Goal: Task Accomplishment & Management: Use online tool/utility

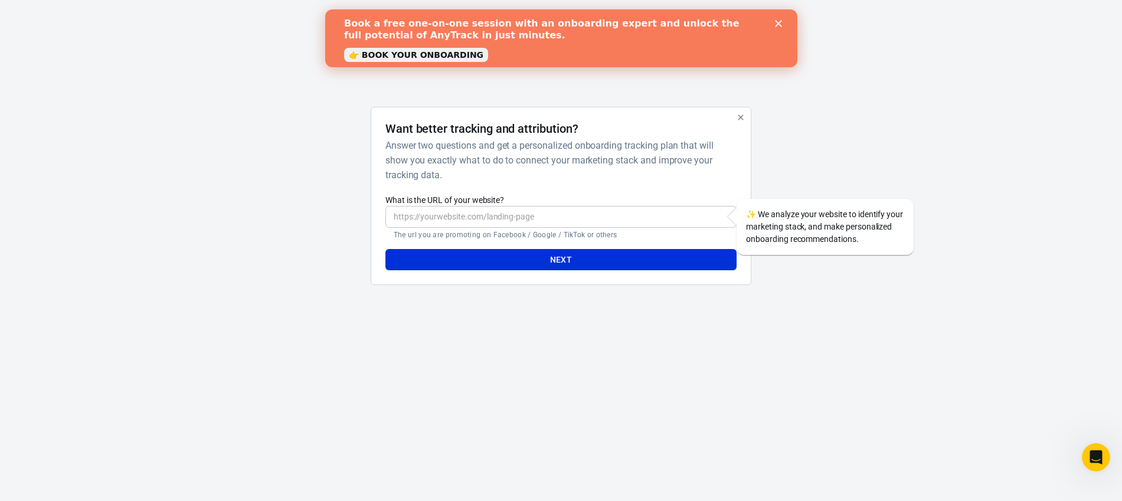
click at [440, 218] on input "What is the URL of your website?" at bounding box center [561, 217] width 351 height 22
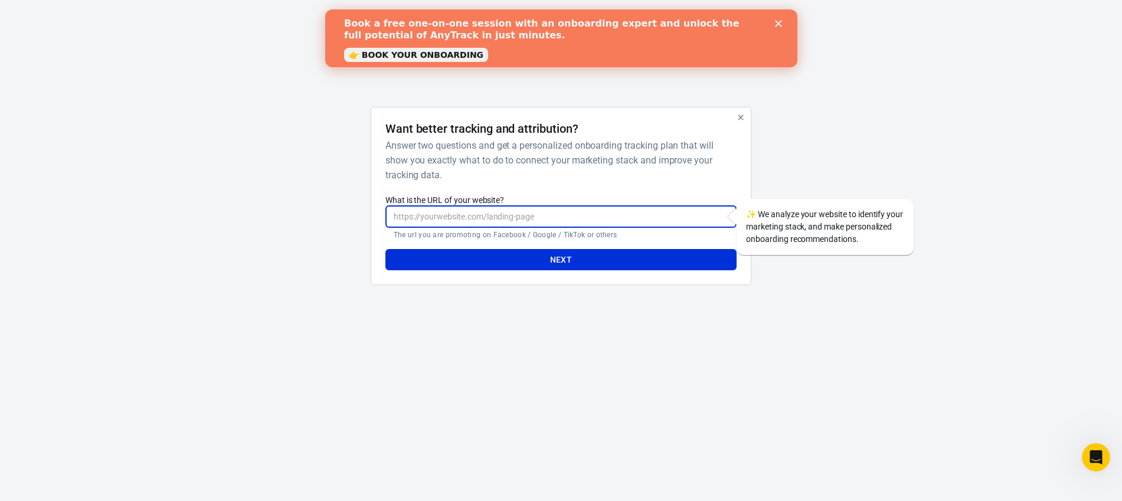
paste input "https://themotivationalmystic.com/products/mindful-eating-30-day-reset"
type input "https://themotivationalmystic.com/products/mindful-eating-30-day-reset"
click at [531, 254] on button "Next" at bounding box center [561, 260] width 351 height 22
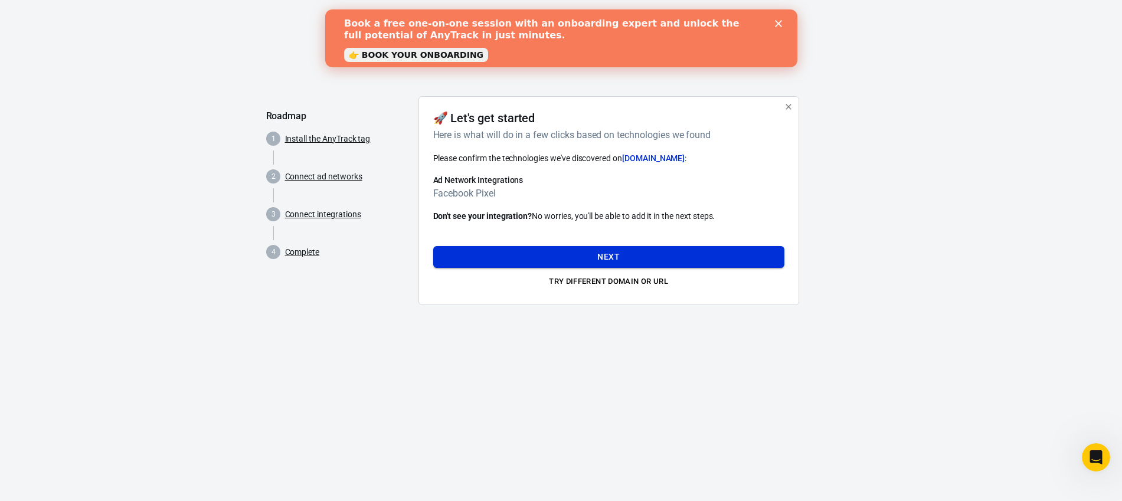
click at [579, 260] on button "Next" at bounding box center [608, 257] width 351 height 22
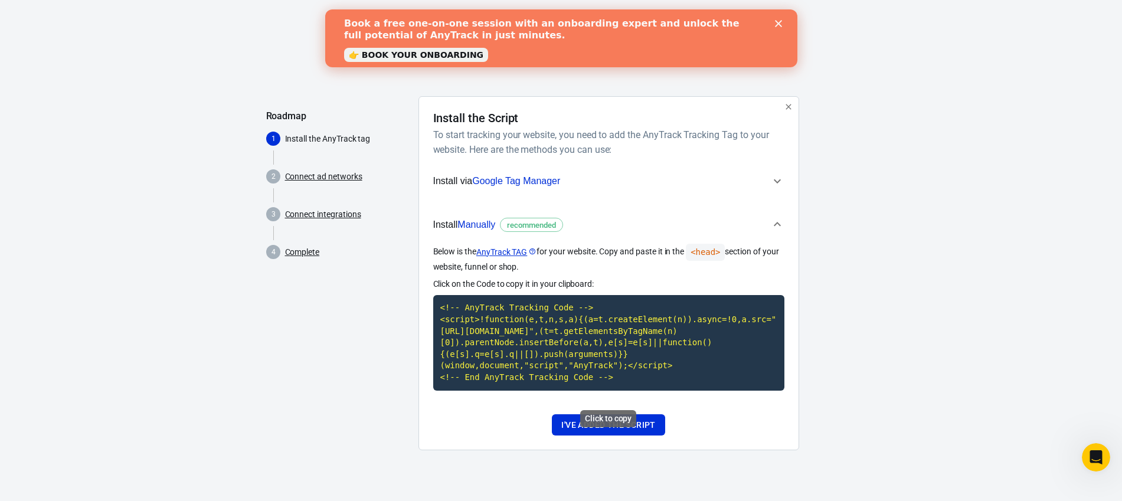
click at [566, 331] on code "<!-- AnyTrack Tracking Code --> <script>!function(e,t,n,s,a){(a=t.createElement…" at bounding box center [608, 342] width 351 height 95
click at [650, 435] on button "I've added the script" at bounding box center [608, 425] width 113 height 22
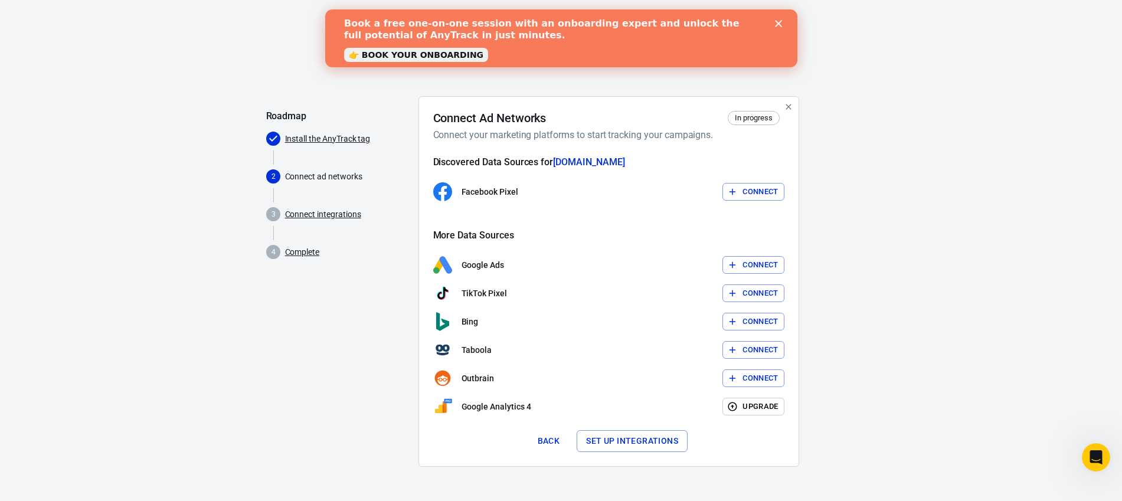
click at [769, 195] on button "Connect" at bounding box center [754, 192] width 62 height 18
click at [753, 190] on div "Facebook Pixel Connect" at bounding box center [608, 191] width 351 height 19
click at [781, 20] on polygon "Close" at bounding box center [778, 23] width 7 height 7
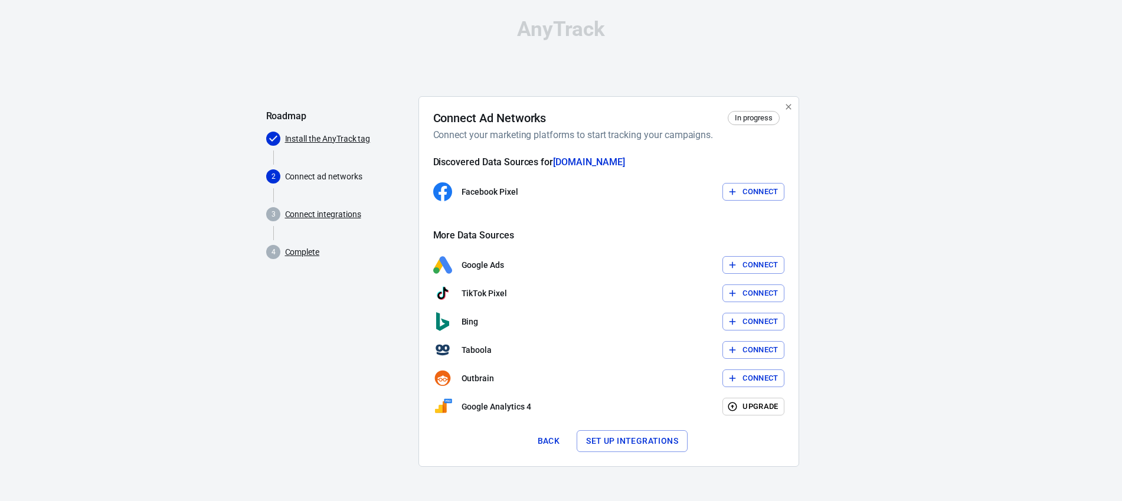
click at [757, 191] on button "Connect" at bounding box center [754, 192] width 62 height 18
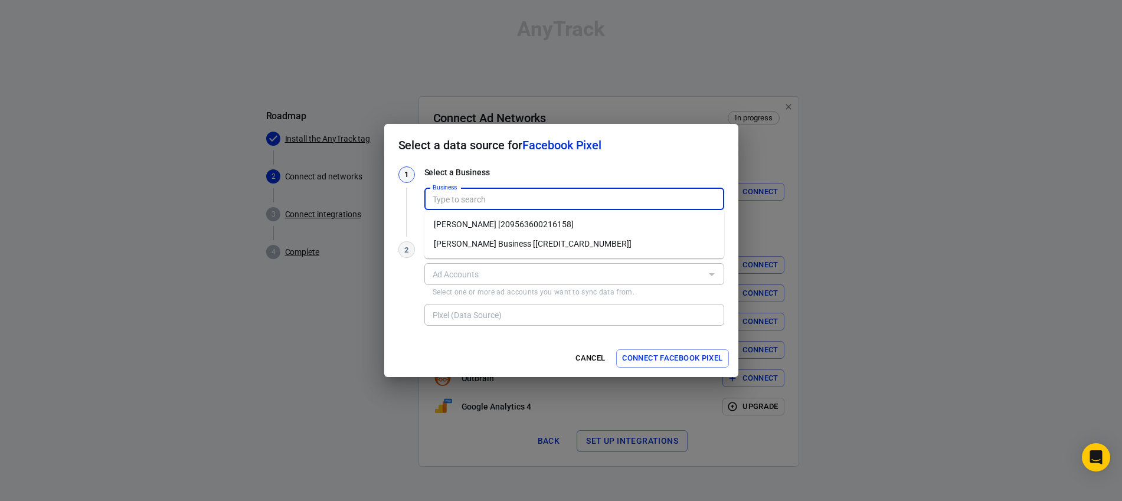
click at [509, 201] on input "Business" at bounding box center [573, 199] width 291 height 15
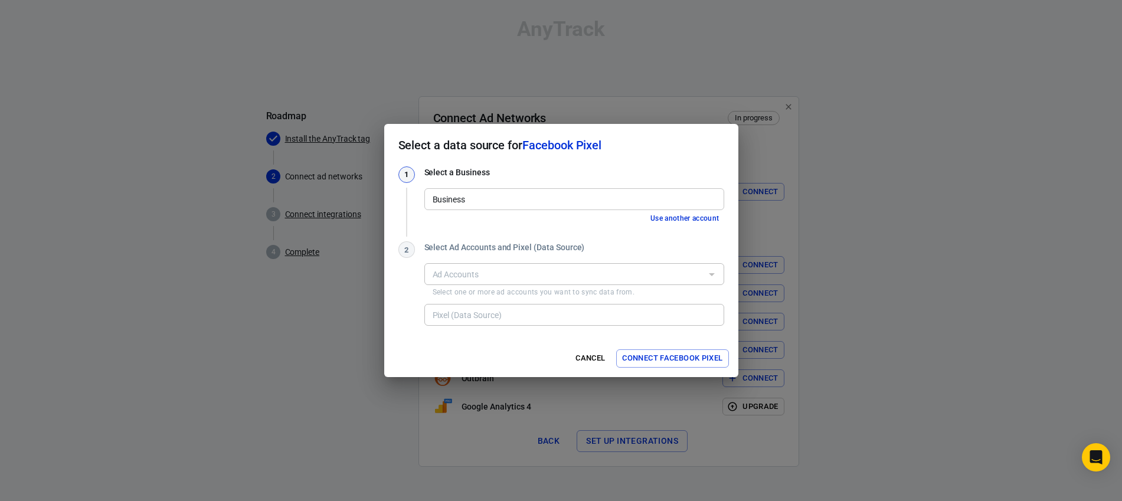
click at [869, 168] on div "Select a data source for Facebook Pixel 1 Select a Business Business Business U…" at bounding box center [561, 250] width 1122 height 501
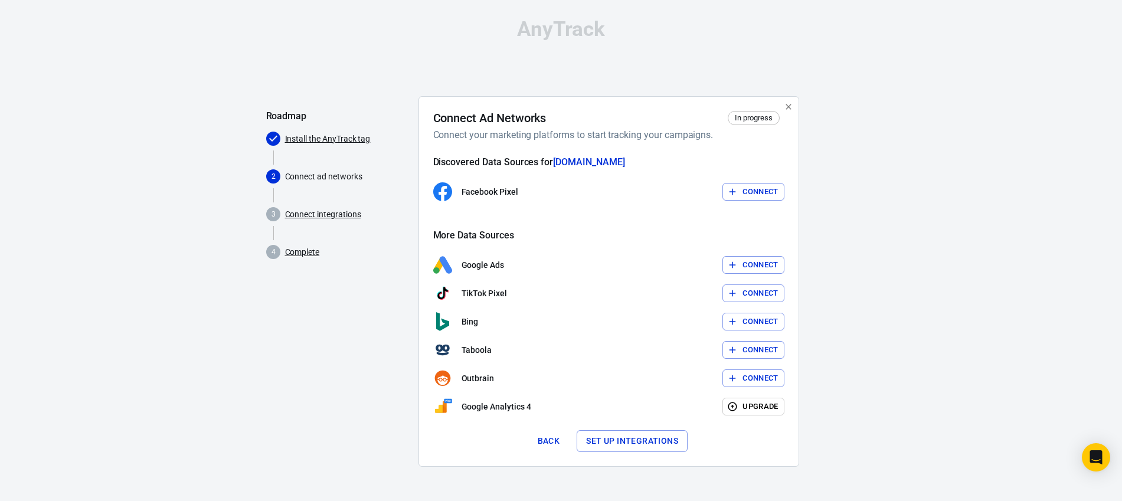
click at [770, 191] on button "Connect" at bounding box center [754, 192] width 62 height 18
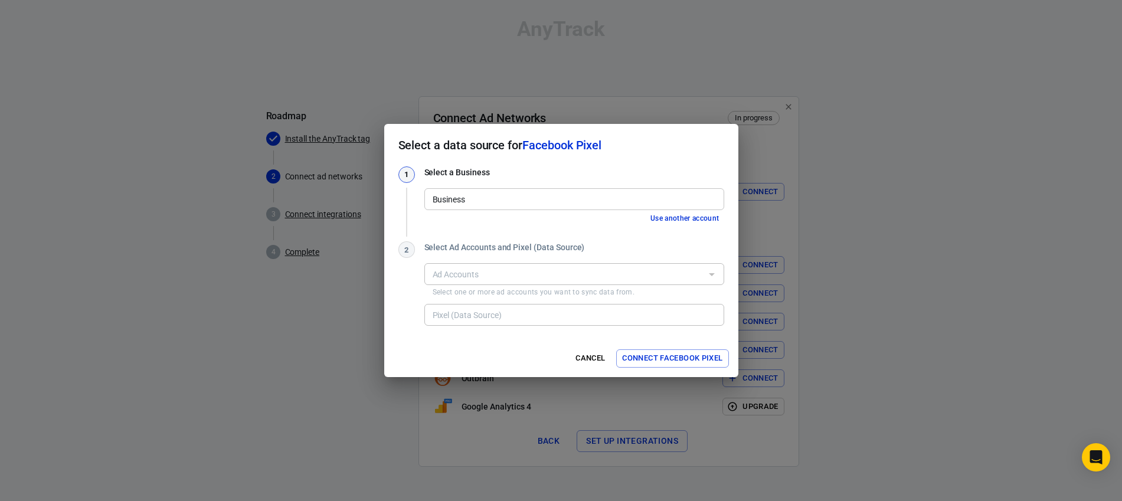
click at [567, 201] on input "Business" at bounding box center [573, 199] width 291 height 15
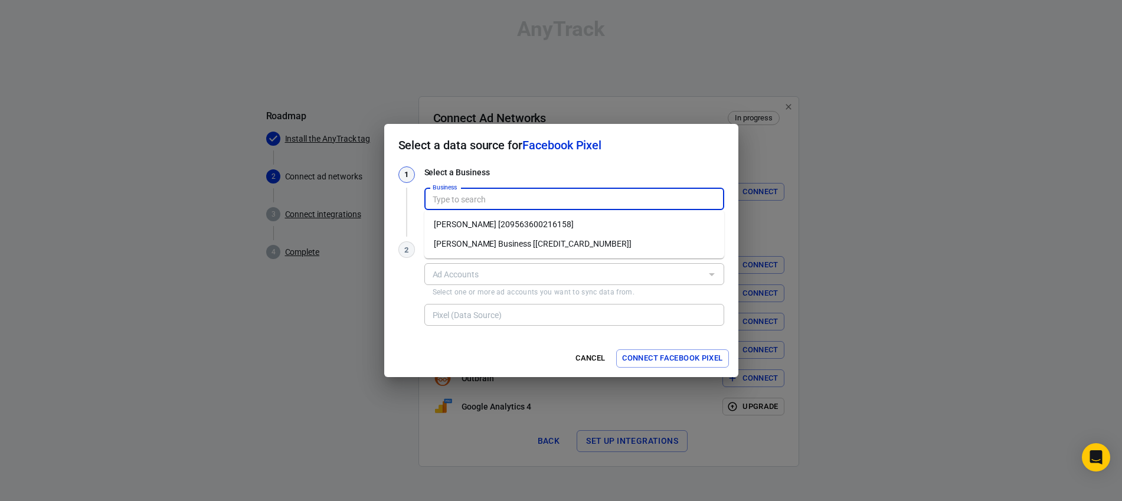
click at [481, 221] on li "[PERSON_NAME] [209563600216158]" at bounding box center [574, 224] width 300 height 19
type input "[PERSON_NAME] [209563600216158]"
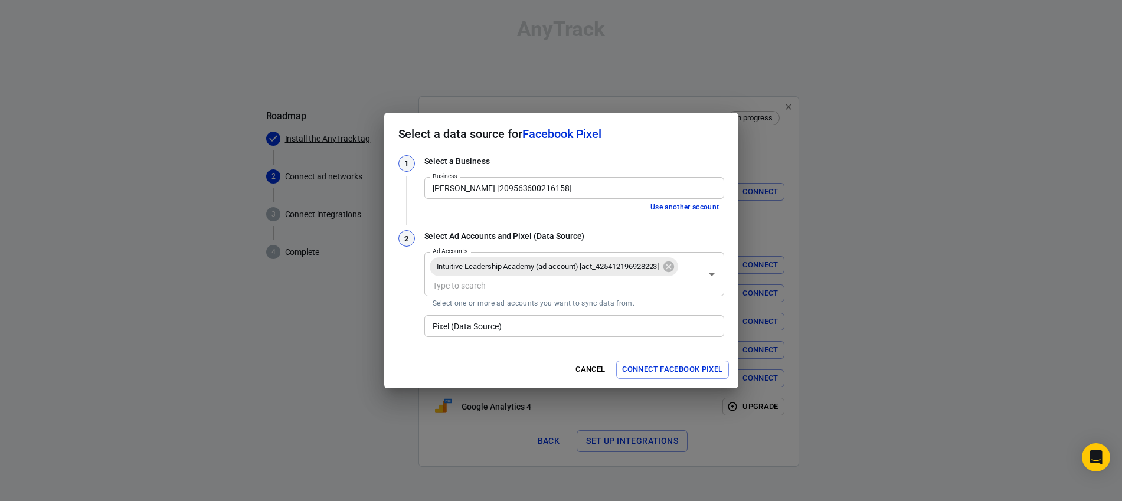
click at [698, 325] on input "Pixel (Data Source)" at bounding box center [573, 326] width 291 height 15
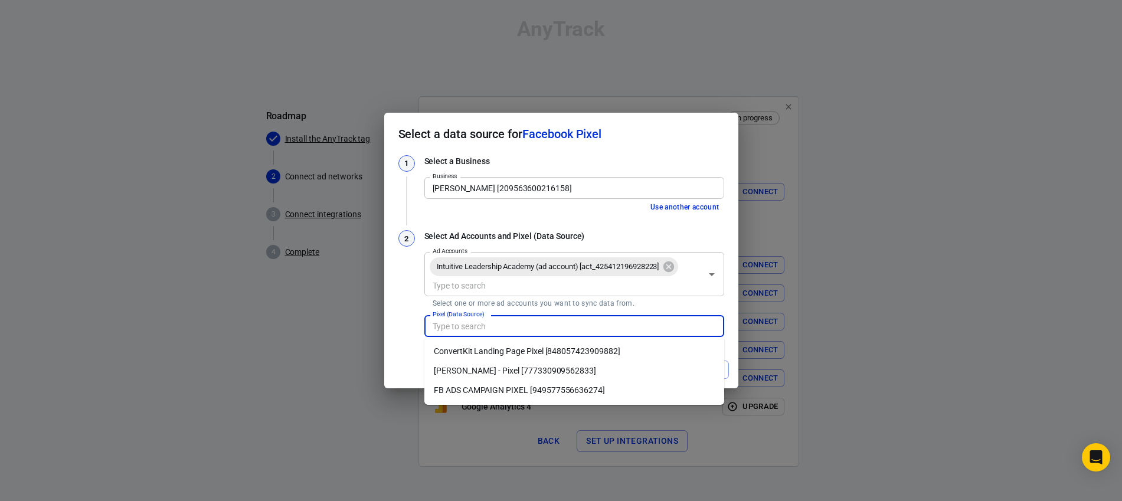
click at [513, 387] on li "FB ADS CAMPAIGN PIXEL [949577556636274]" at bounding box center [574, 390] width 300 height 19
type input "FB ADS CAMPAIGN PIXEL [949577556636274]"
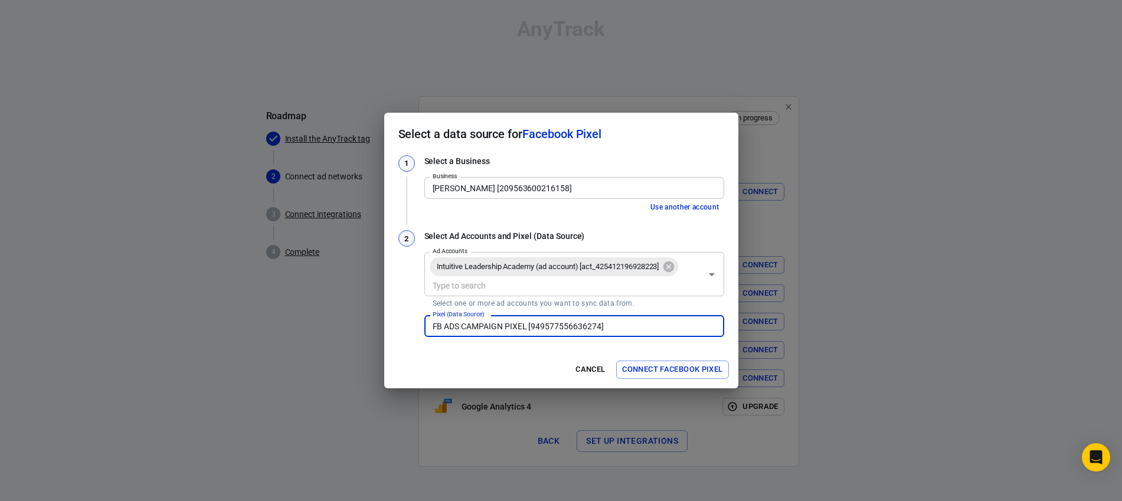
click at [661, 368] on button "Connect Facebook Pixel" at bounding box center [672, 370] width 112 height 18
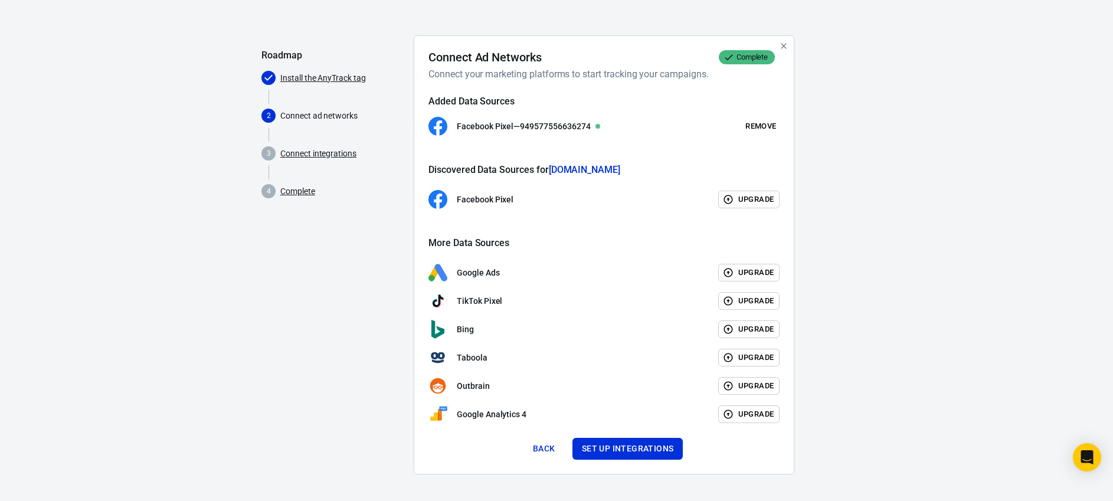
scroll to position [63, 0]
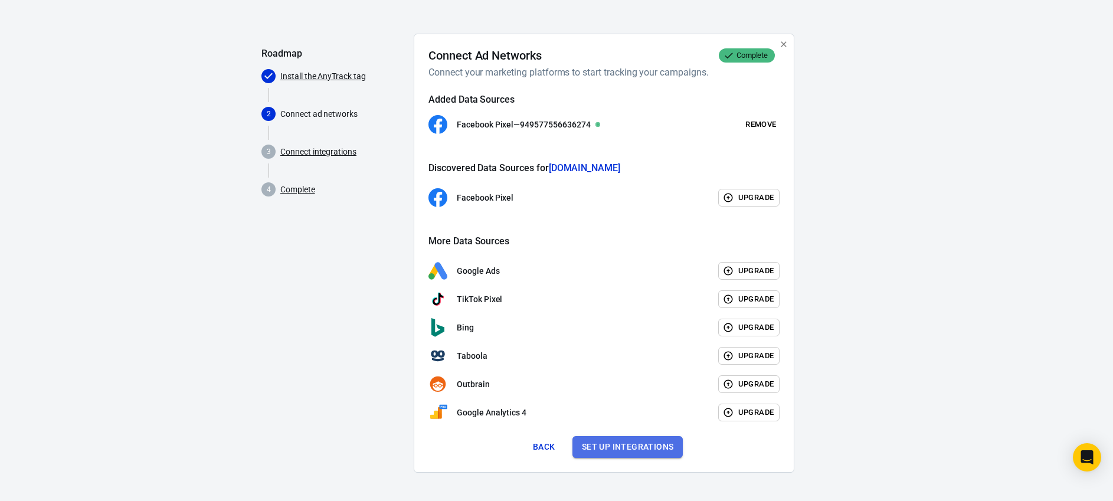
click at [642, 448] on button "Set up integrations" at bounding box center [628, 447] width 111 height 22
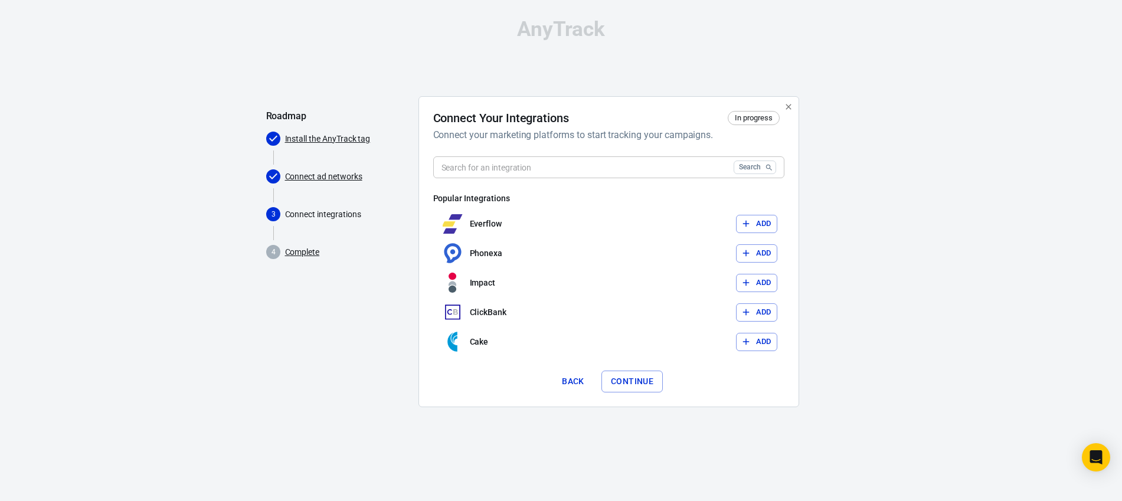
click at [505, 167] on input "text" at bounding box center [581, 167] width 296 height 22
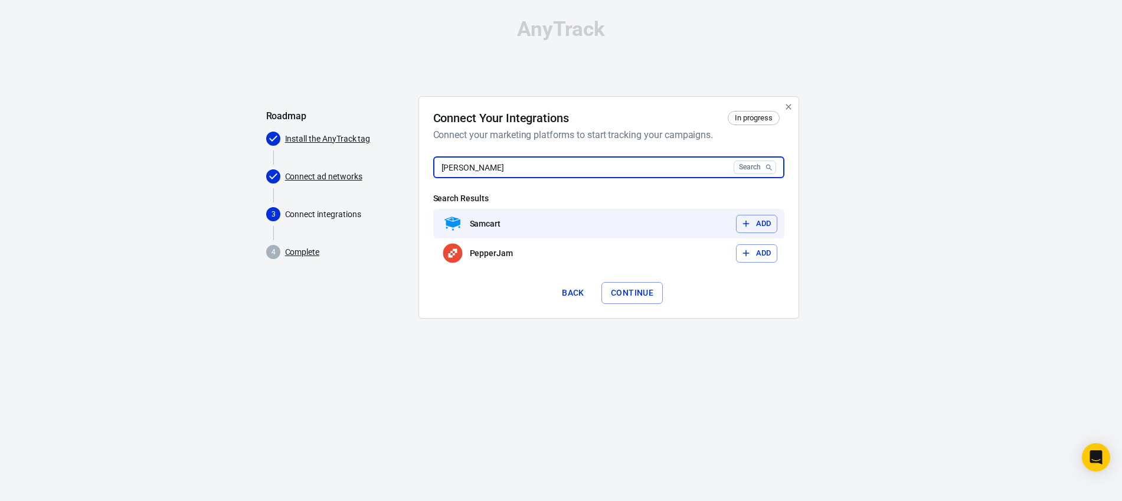
type input "[PERSON_NAME]"
click at [763, 227] on button "Add" at bounding box center [756, 224] width 41 height 18
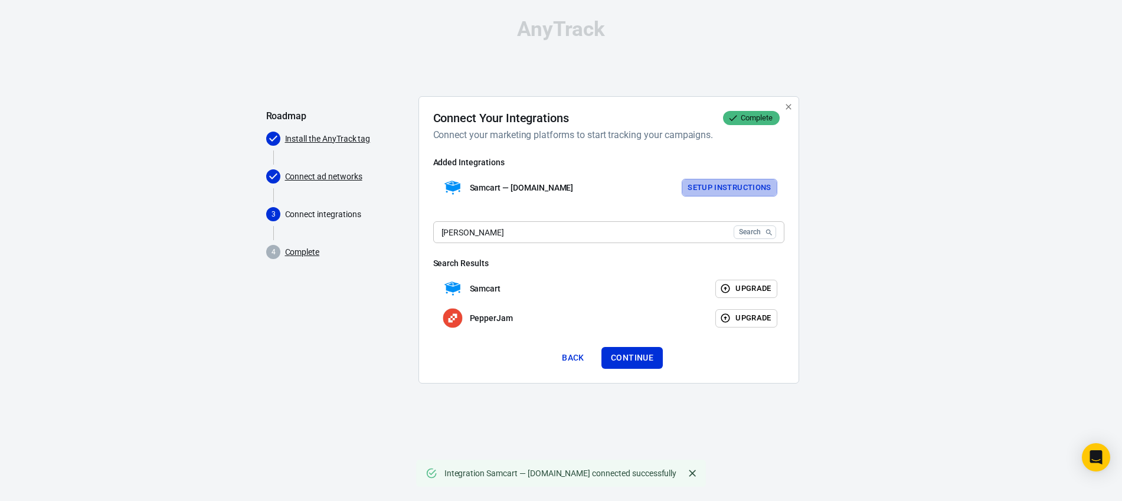
click at [708, 189] on button "Setup Instructions" at bounding box center [730, 188] width 96 height 18
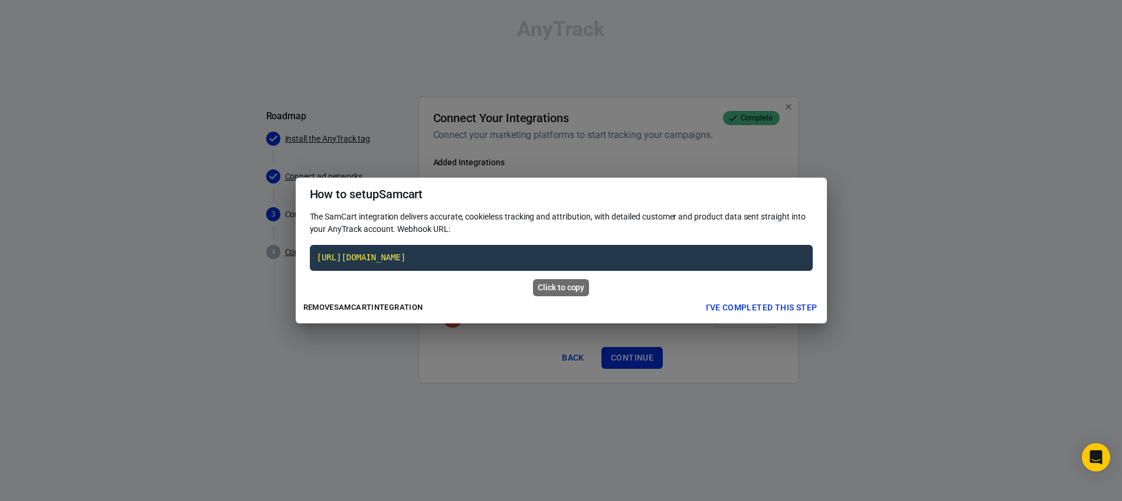
click at [580, 257] on code "[URL][DOMAIN_NAME]" at bounding box center [561, 258] width 503 height 26
click at [550, 256] on code "[URL][DOMAIN_NAME]" at bounding box center [561, 258] width 503 height 26
click at [855, 300] on div "How to setup Samcart The SamCart integration delivers accurate, cookieless trac…" at bounding box center [561, 250] width 1122 height 501
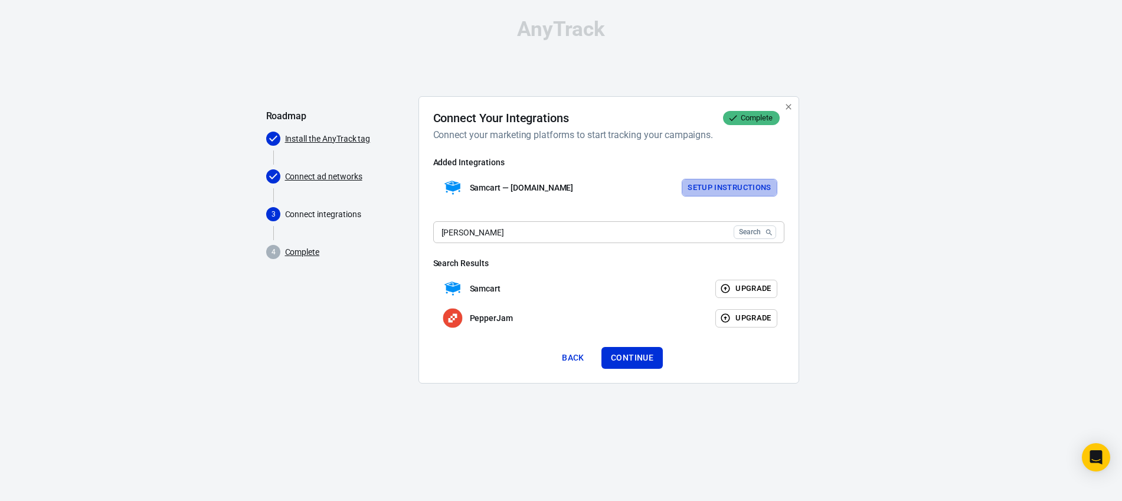
click at [722, 189] on button "Setup Instructions" at bounding box center [730, 188] width 96 height 18
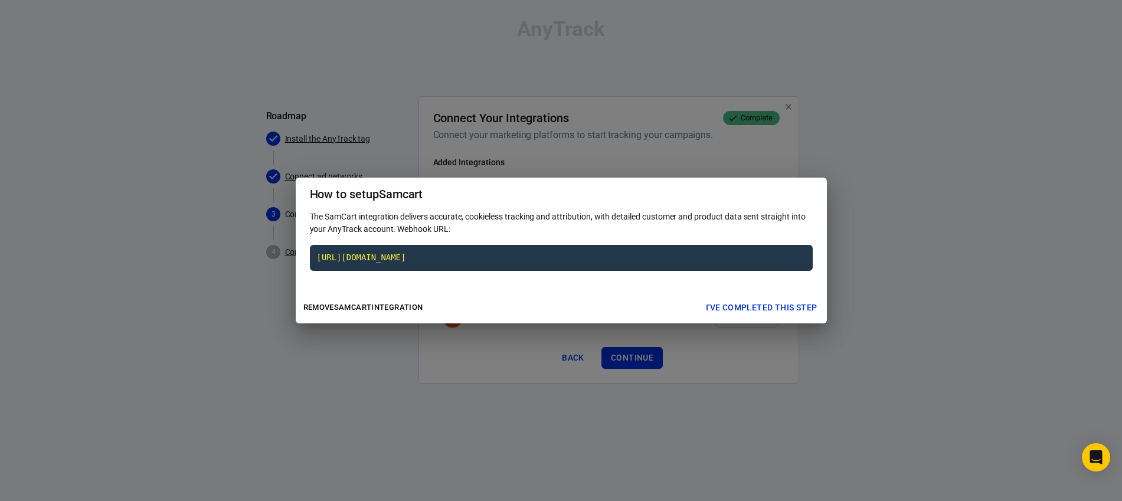
click at [896, 202] on div "How to setup Samcart The SamCart integration delivers accurate, cookieless trac…" at bounding box center [561, 250] width 1122 height 501
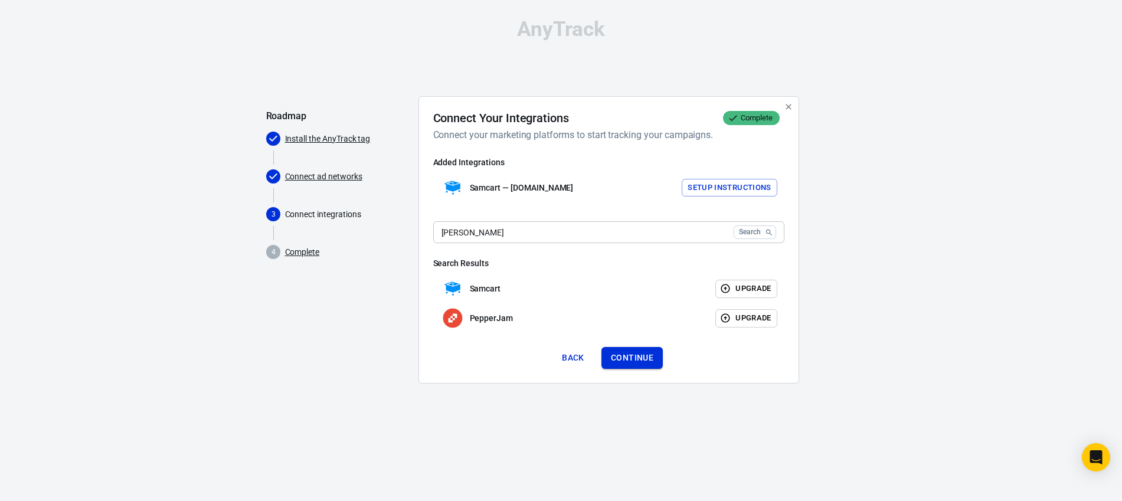
click at [641, 354] on button "Continue" at bounding box center [632, 358] width 61 height 22
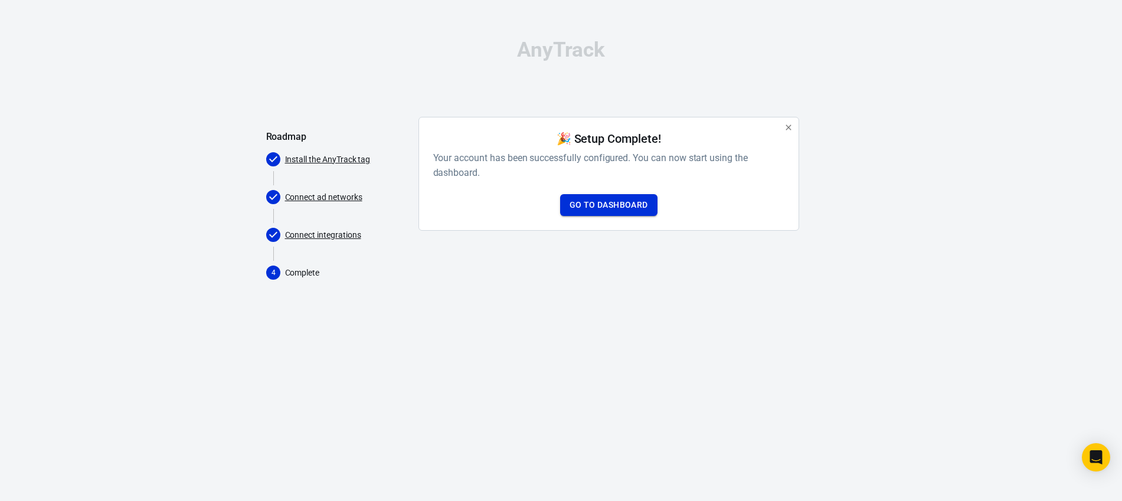
click at [604, 207] on link "Go to Dashboard" at bounding box center [608, 205] width 97 height 22
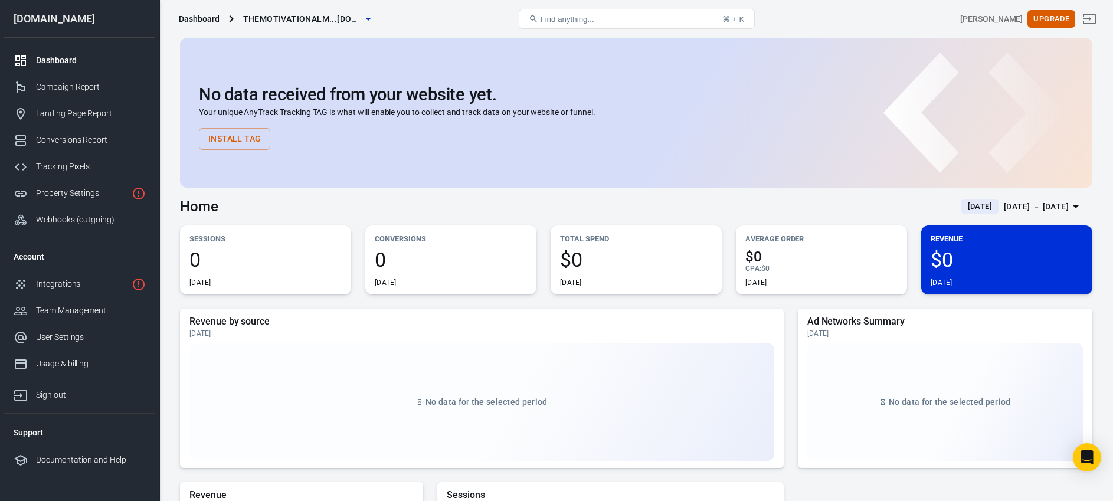
click at [250, 141] on button "Install Tag" at bounding box center [234, 139] width 71 height 22
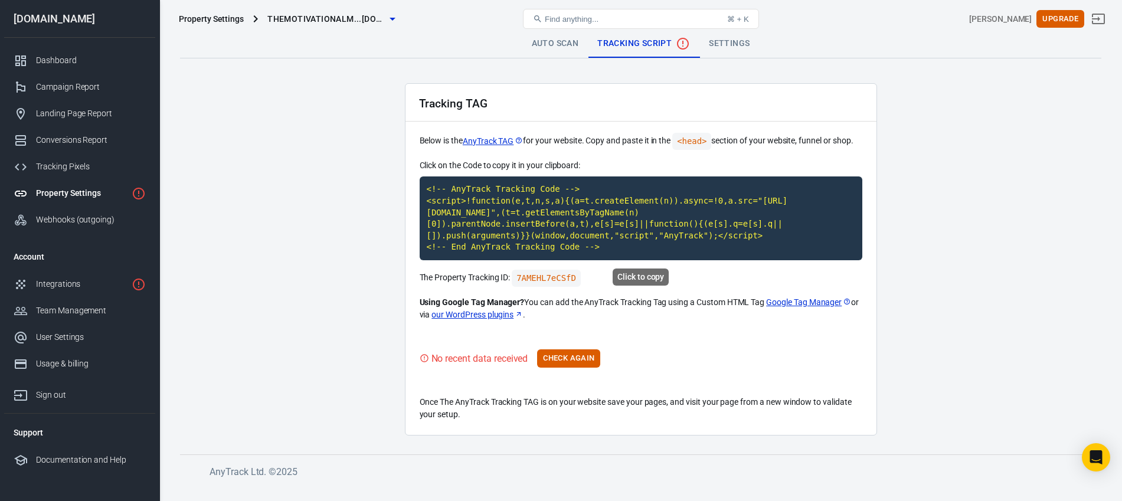
click at [466, 197] on code "<!-- AnyTrack Tracking Code --> <script>!function(e,t,n,s,a){(a=t.createElement…" at bounding box center [641, 219] width 443 height 84
click at [90, 283] on div "Integrations" at bounding box center [81, 284] width 91 height 12
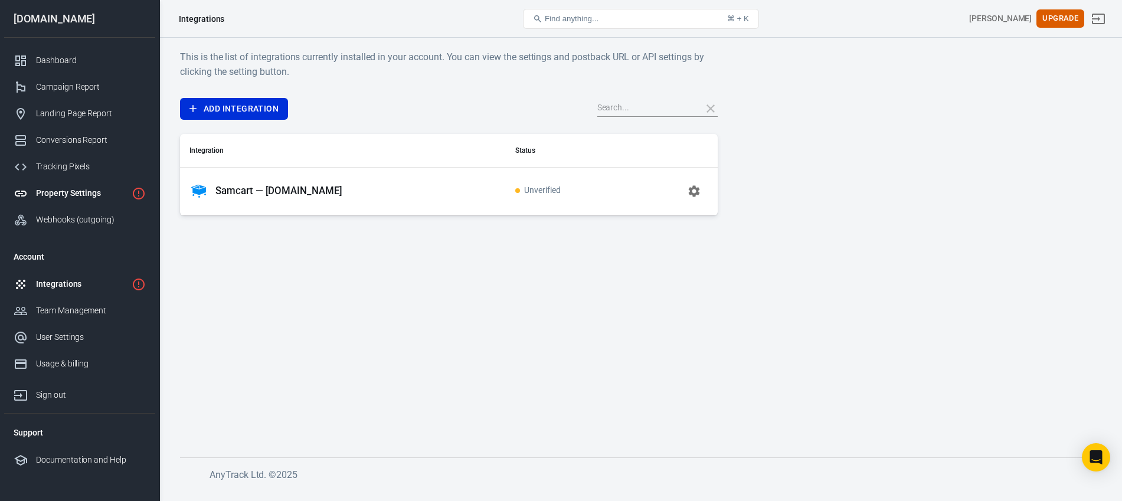
click at [91, 191] on div "Property Settings" at bounding box center [81, 193] width 91 height 12
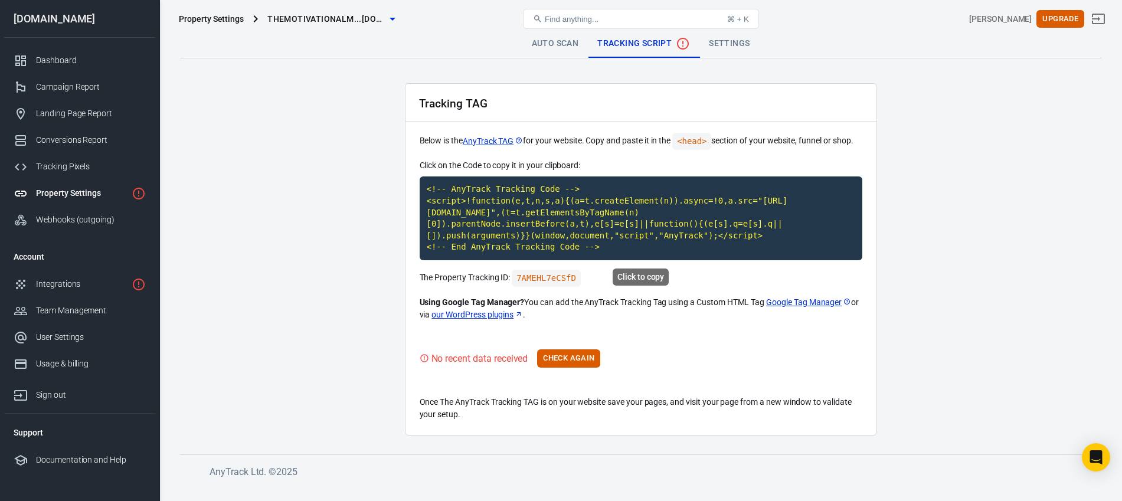
click at [553, 233] on code "<!-- AnyTrack Tracking Code --> <script>!function(e,t,n,s,a){(a=t.createElement…" at bounding box center [641, 219] width 443 height 84
click at [345, 146] on main "Auto Scan Tracking Script Settings Tracking TAG Below is the AnyTrack TAG for y…" at bounding box center [641, 233] width 922 height 406
click at [347, 101] on main "Auto Scan Tracking Script Settings Tracking TAG Below is the AnyTrack TAG for y…" at bounding box center [641, 233] width 922 height 406
click at [542, 45] on link "Auto Scan" at bounding box center [555, 44] width 66 height 28
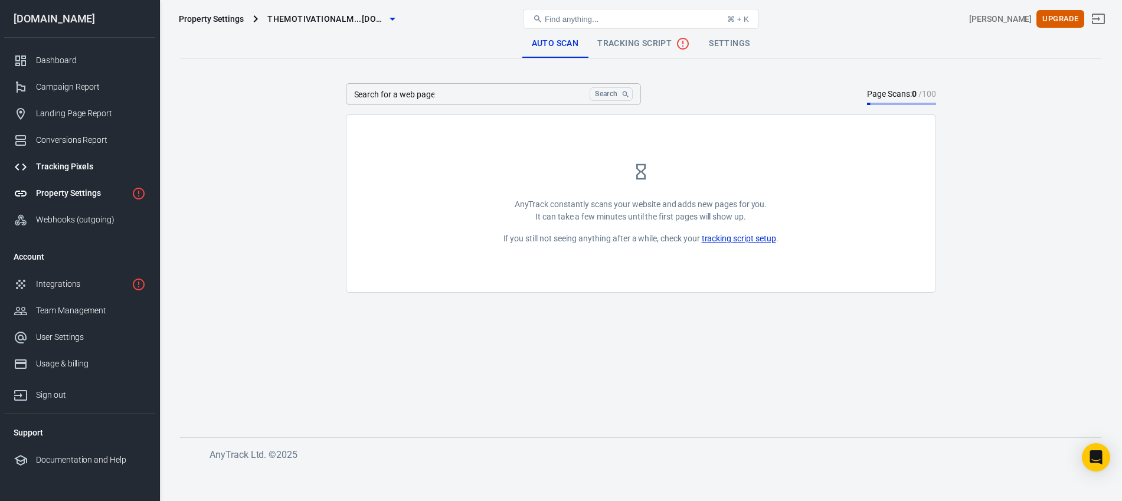
click at [51, 165] on div "Tracking Pixels" at bounding box center [91, 167] width 110 height 12
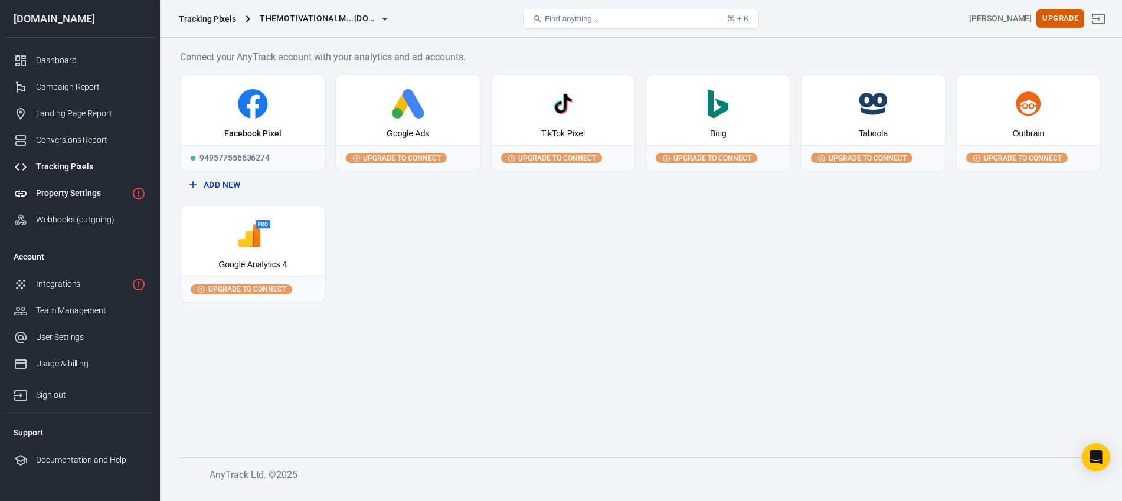
click at [64, 192] on div "Property Settings" at bounding box center [81, 193] width 91 height 12
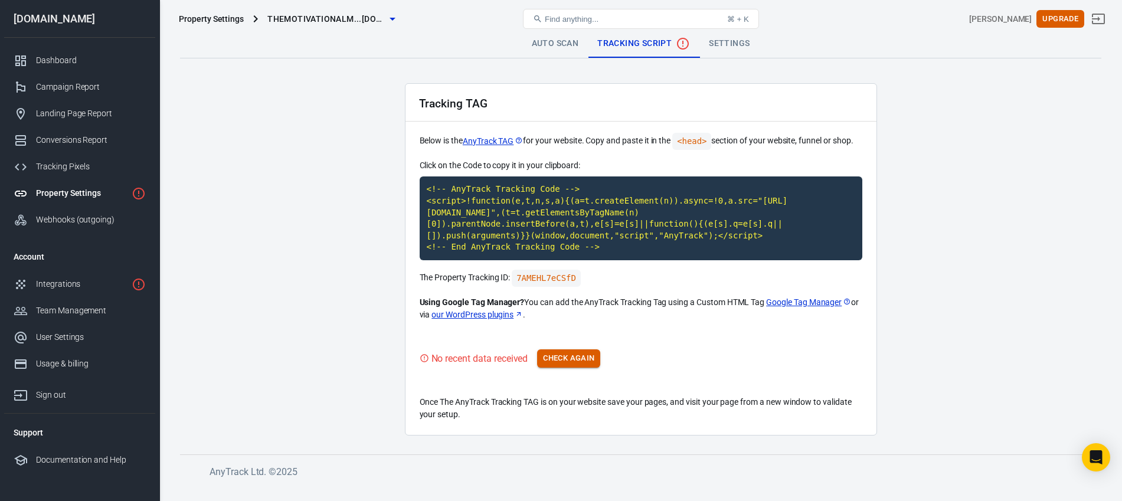
click at [583, 360] on button "Check Again" at bounding box center [568, 359] width 63 height 18
click at [74, 168] on div "Tracking Pixels" at bounding box center [91, 167] width 110 height 12
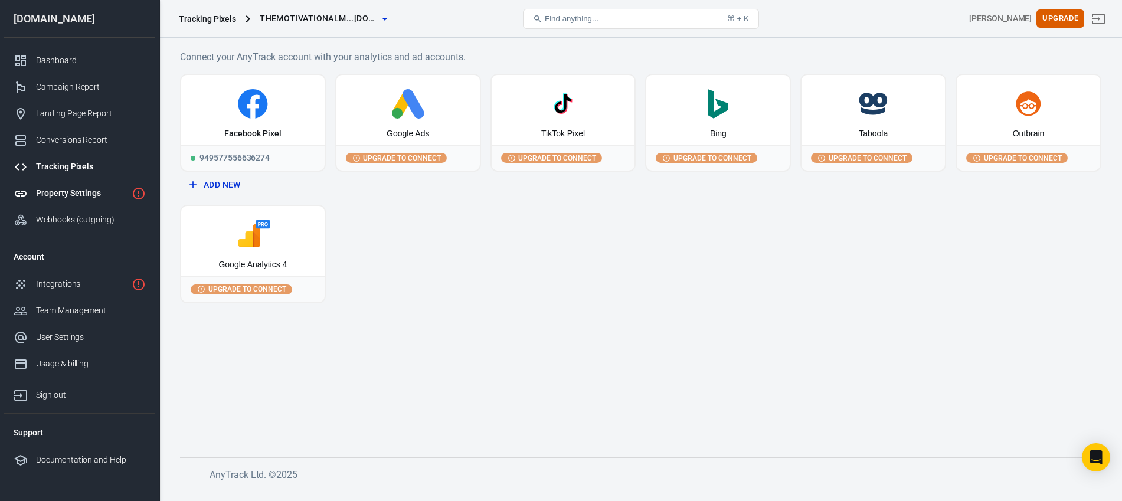
click at [79, 193] on div "Property Settings" at bounding box center [81, 193] width 91 height 12
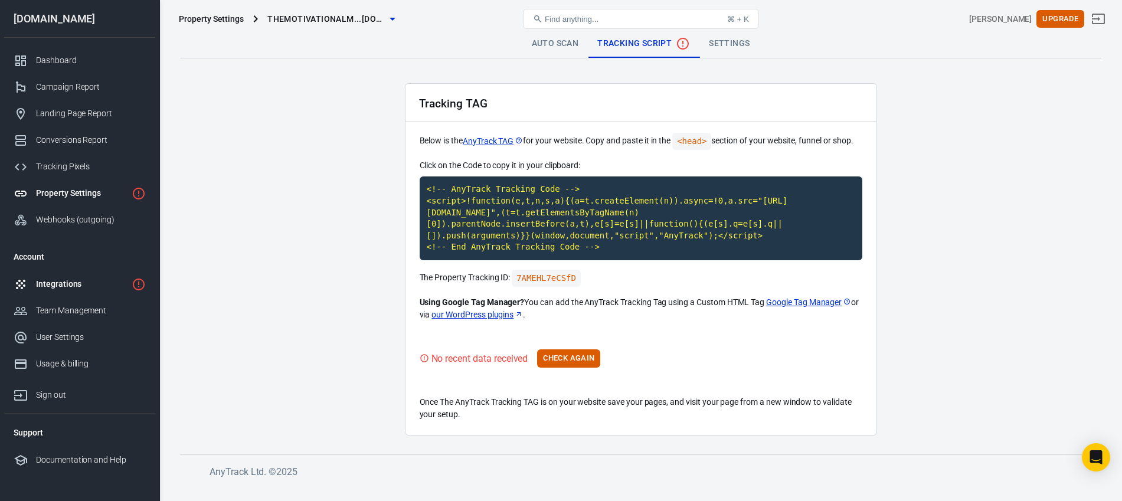
click at [55, 283] on div "Integrations" at bounding box center [81, 284] width 91 height 12
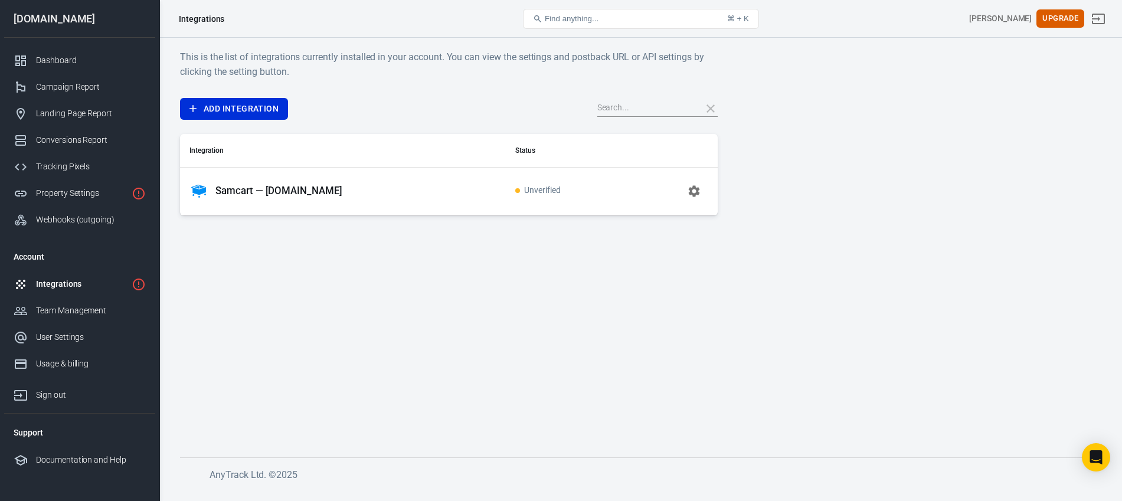
click at [695, 189] on icon "button" at bounding box center [693, 190] width 11 height 11
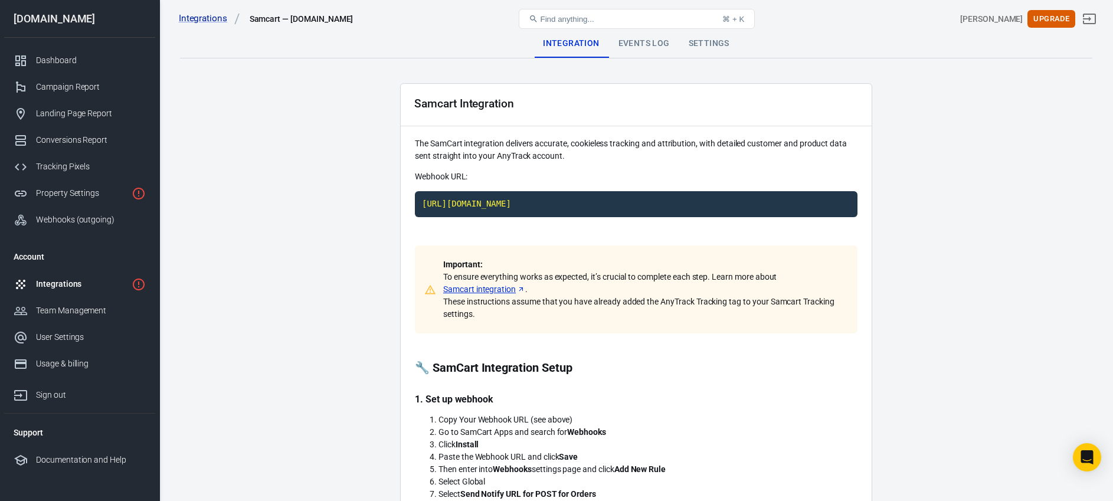
click at [653, 45] on div "Events Log" at bounding box center [644, 44] width 70 height 28
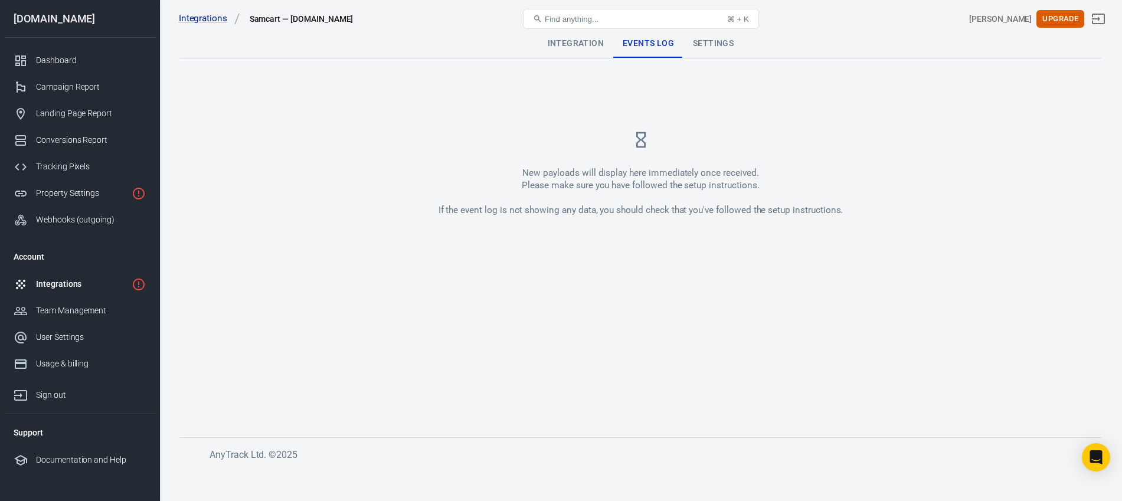
click at [581, 50] on div "Integration" at bounding box center [575, 44] width 75 height 28
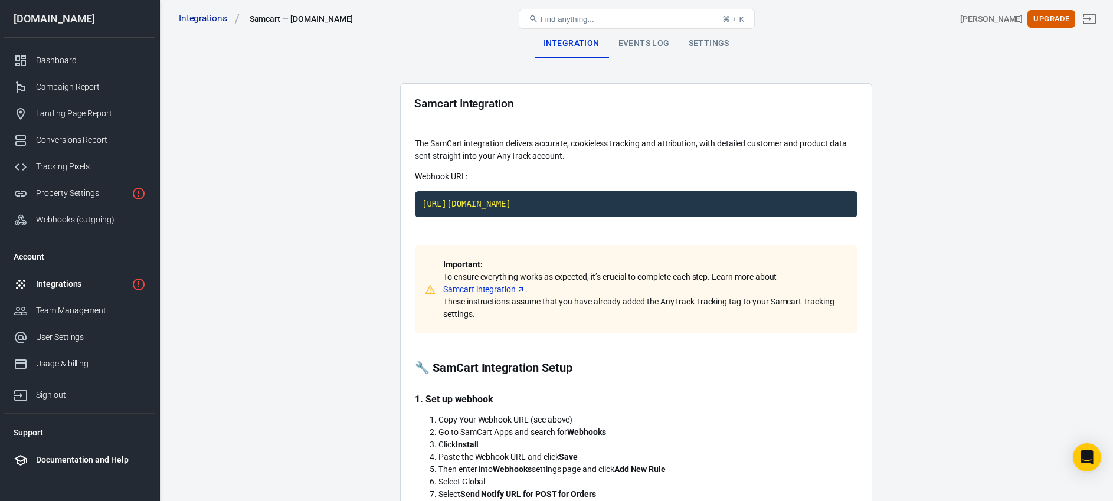
click at [94, 458] on div "Documentation and Help" at bounding box center [91, 460] width 110 height 12
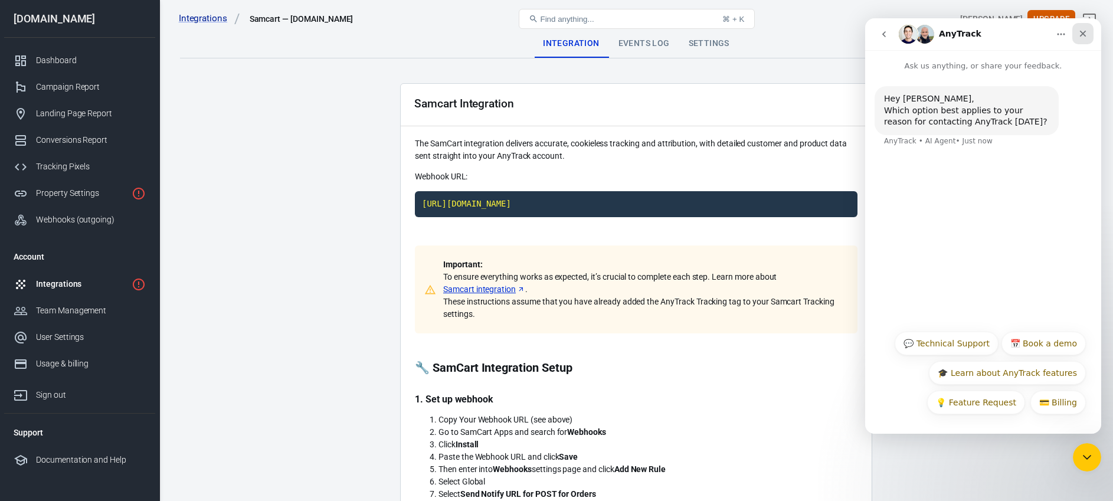
click at [1077, 34] on div "Close" at bounding box center [1083, 33] width 21 height 21
